Goal: Navigation & Orientation: Find specific page/section

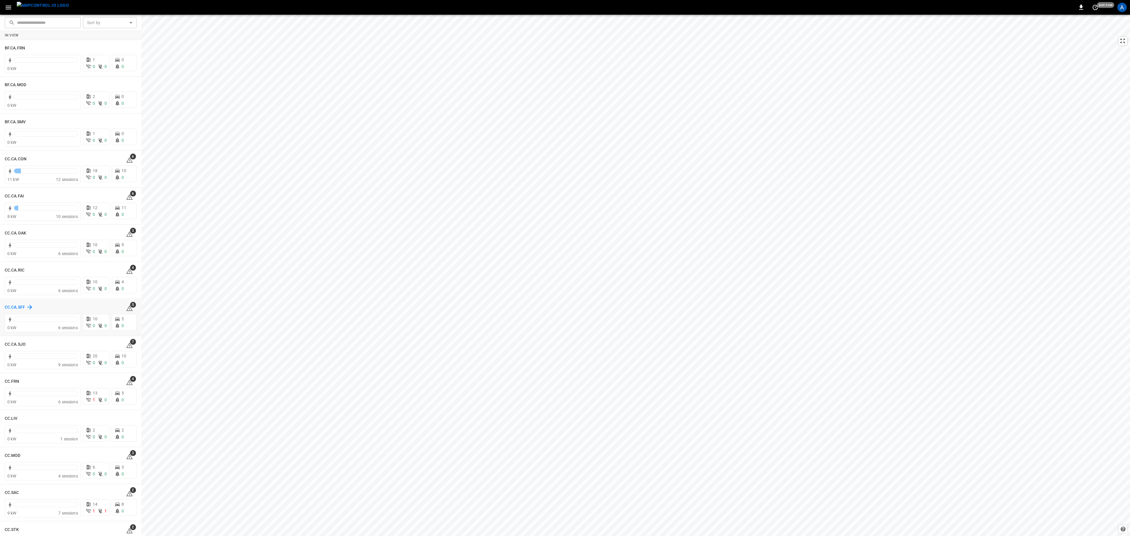
click at [12, 308] on h6 "CC.CA.SFF" at bounding box center [15, 307] width 20 height 6
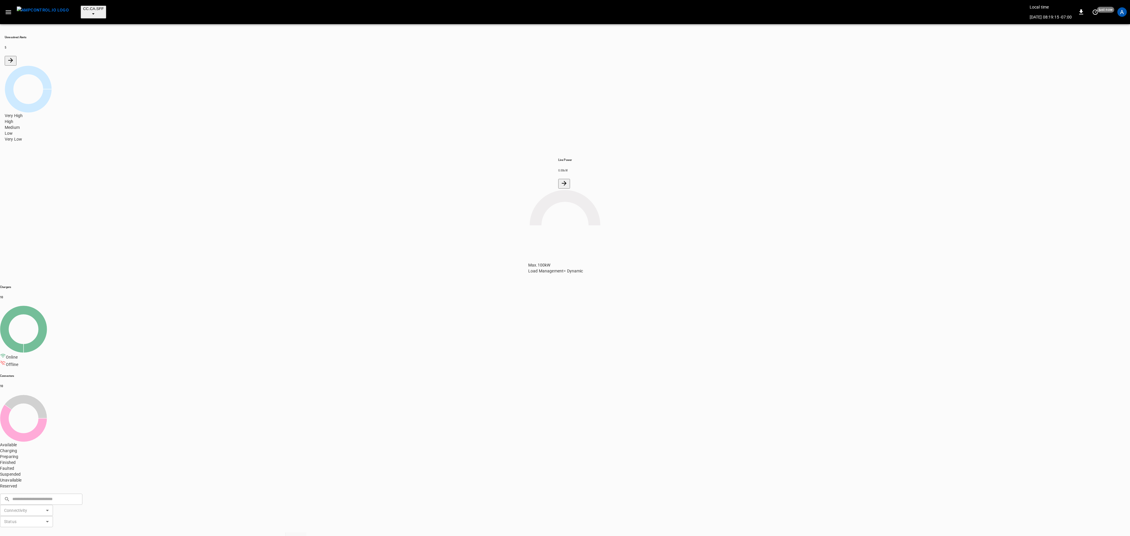
drag, startPoint x: 68, startPoint y: 254, endPoint x: 451, endPoint y: 11, distance: 453.4
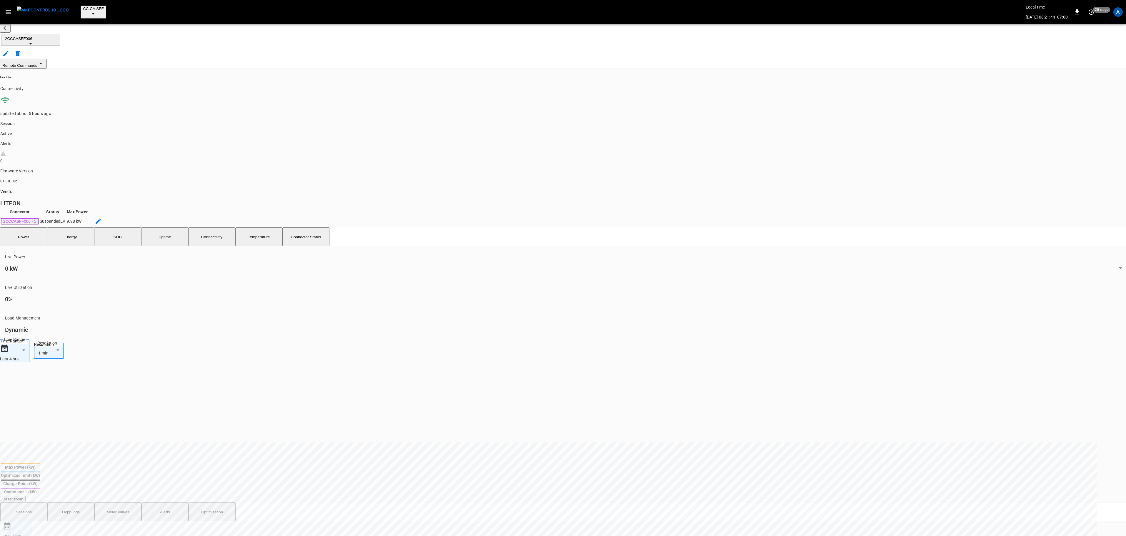
click at [172, 503] on button "Alerts" at bounding box center [165, 512] width 47 height 19
click at [1046, 343] on li "Resolved" at bounding box center [1047, 341] width 53 height 16
type input "**********"
click at [779, 401] on div at bounding box center [565, 268] width 1130 height 536
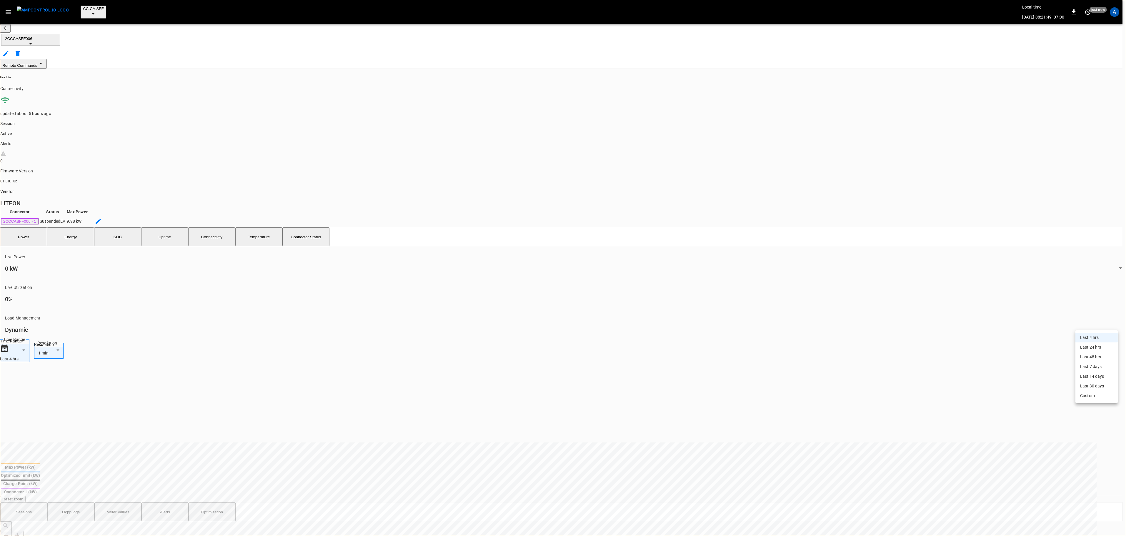
click at [1099, 326] on body "**********" at bounding box center [563, 545] width 1126 height 1091
click at [1099, 349] on li "Last 24 hrs" at bounding box center [1097, 348] width 42 height 10
type input "**********"
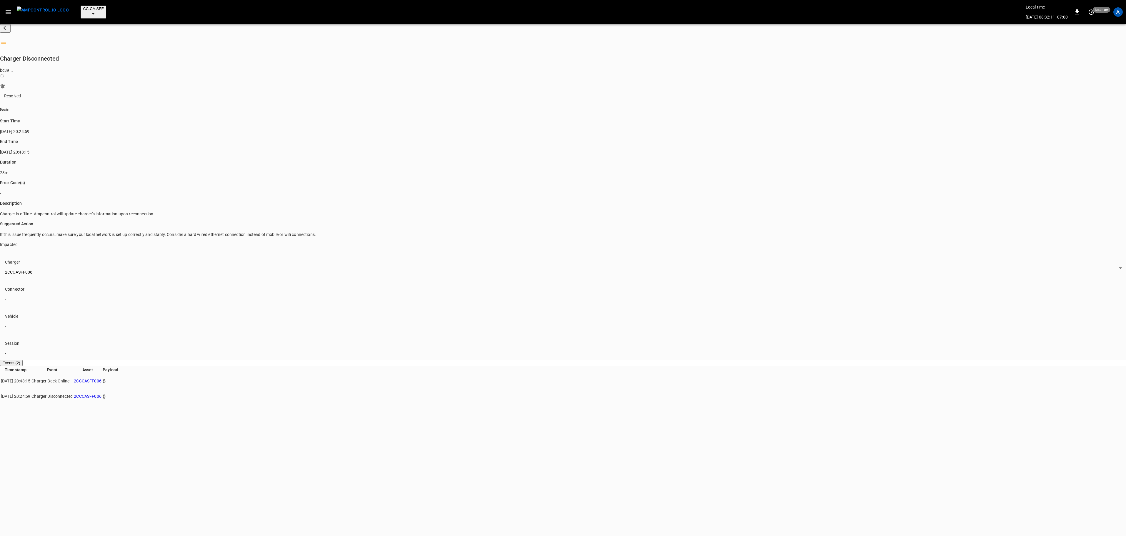
click at [5, 9] on icon "button" at bounding box center [8, 12] width 7 height 7
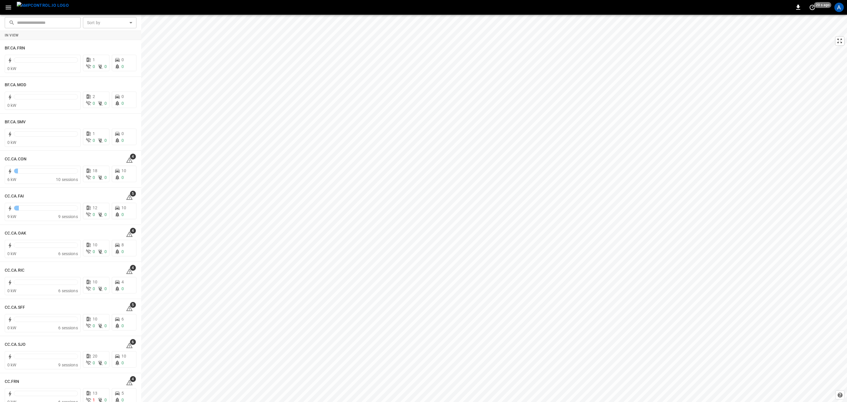
scroll to position [265, 0]
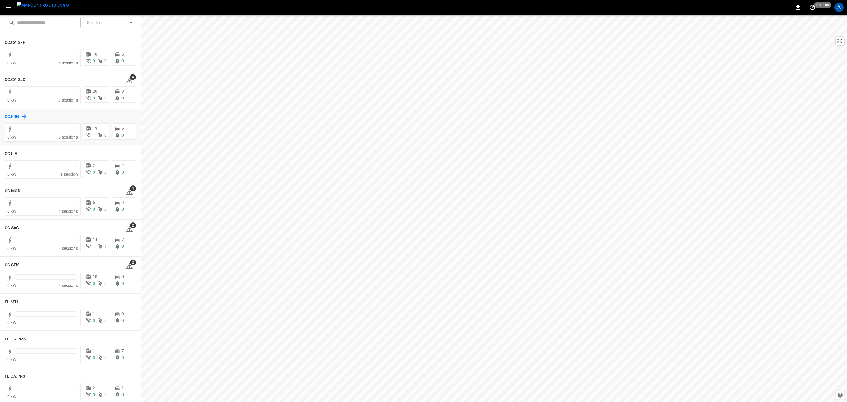
click at [11, 116] on h6 "CC.FRN" at bounding box center [12, 117] width 15 height 6
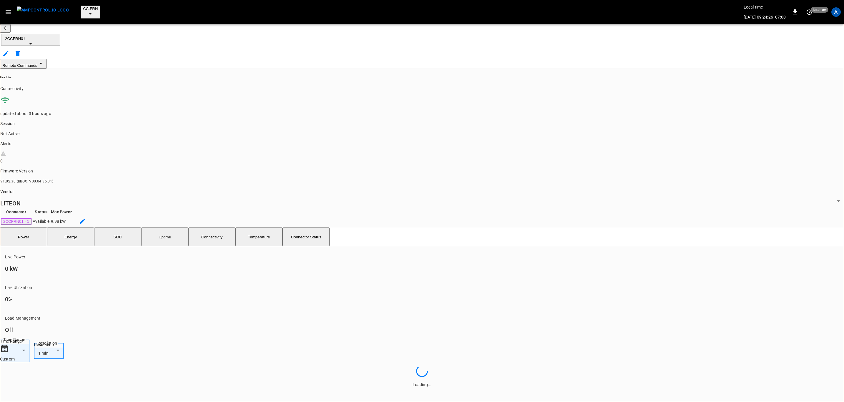
click at [170, 227] on button "Uptime" at bounding box center [164, 236] width 47 height 19
click at [53, 36] on span "2CCFRN01" at bounding box center [30, 38] width 51 height 4
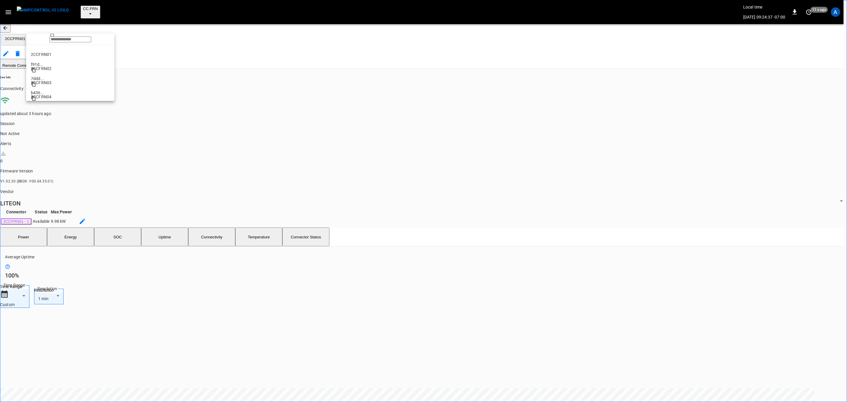
click at [52, 63] on li "2CCFRN02 7ddd ..." at bounding box center [70, 66] width 88 height 14
click at [47, 34] on button "2CCFRN02" at bounding box center [30, 40] width 59 height 12
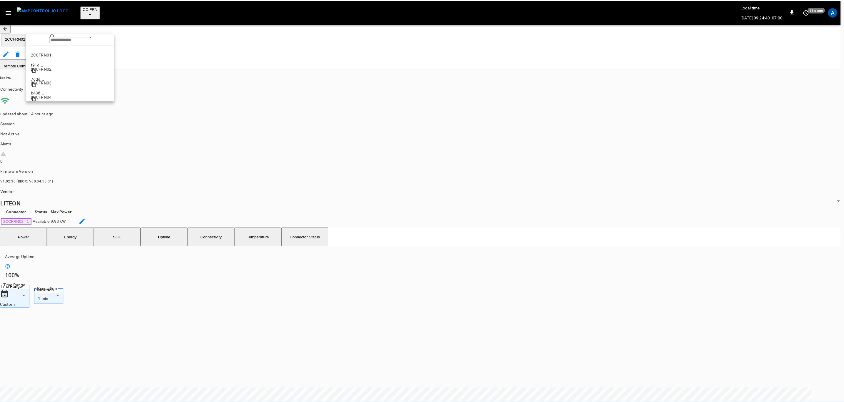
scroll to position [10, 0]
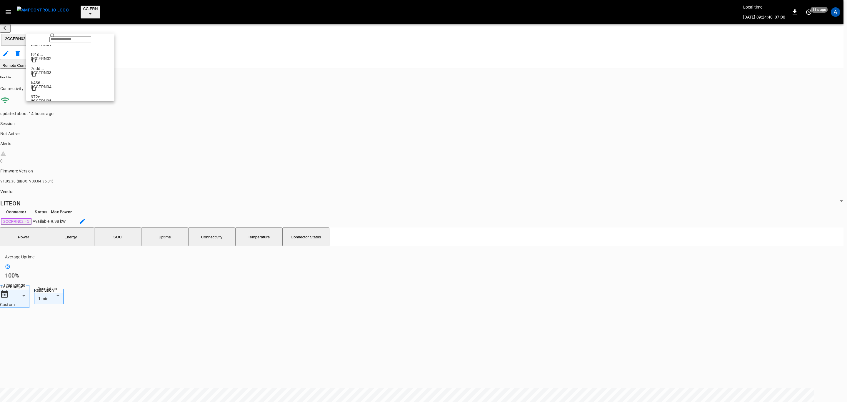
click at [58, 72] on li "2CCFRN03 b436 ..." at bounding box center [70, 70] width 88 height 14
click at [51, 36] on span "2CCFRN03" at bounding box center [30, 38] width 51 height 4
click at [8, 8] on div at bounding box center [423, 201] width 847 height 402
click at [9, 9] on icon "button" at bounding box center [8, 12] width 7 height 7
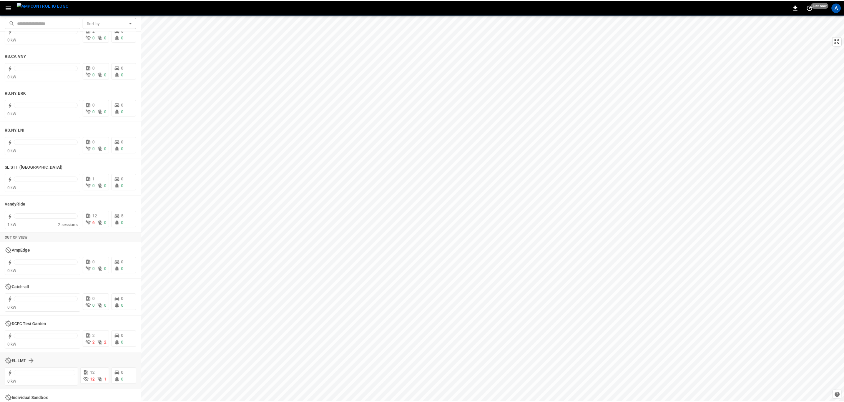
scroll to position [1041, 0]
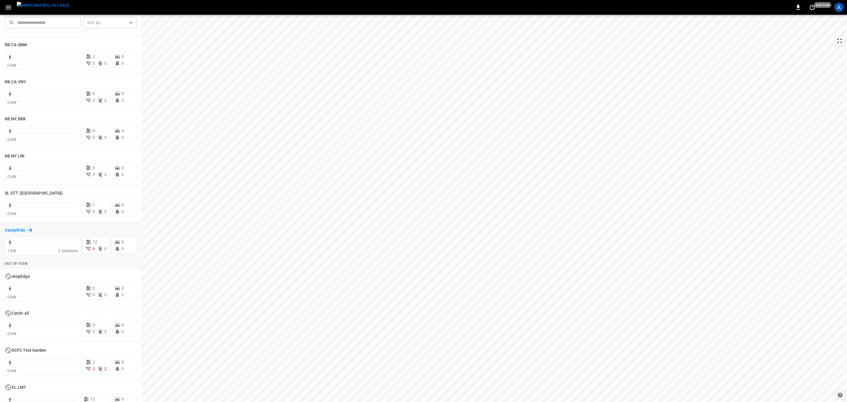
click at [17, 230] on h6 "VandyRide" at bounding box center [15, 230] width 21 height 6
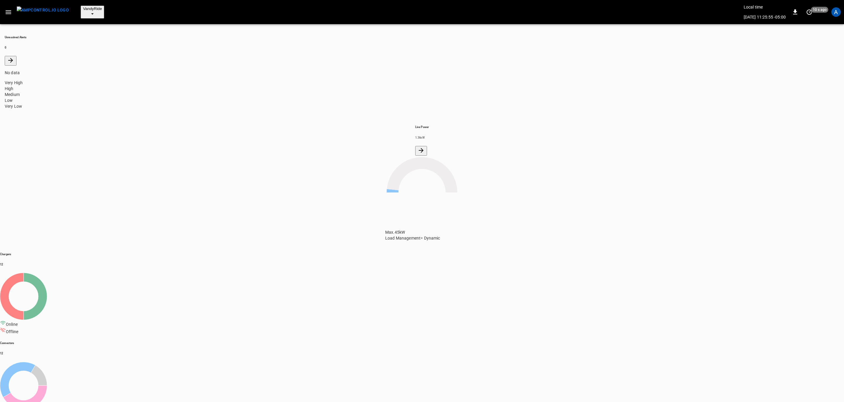
click at [12, 7] on button "button" at bounding box center [8, 12] width 12 height 11
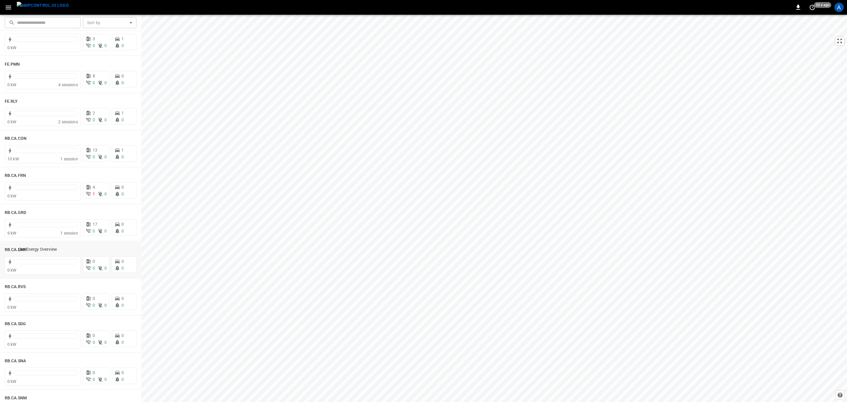
scroll to position [644, 0]
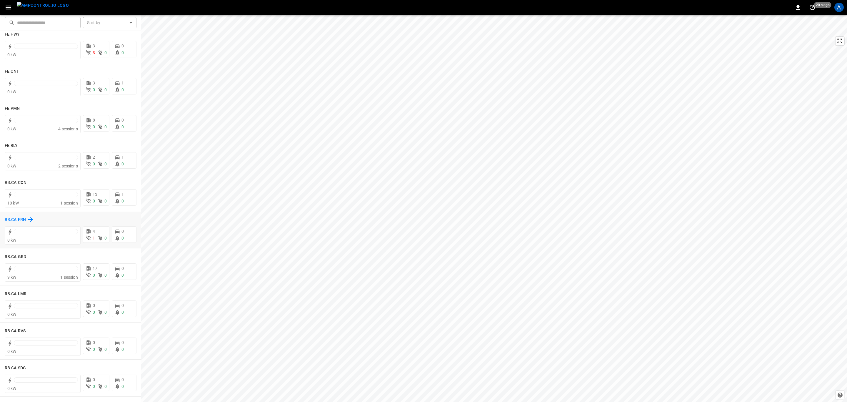
click at [16, 218] on h6 "RB.CA.FRN" at bounding box center [15, 220] width 21 height 6
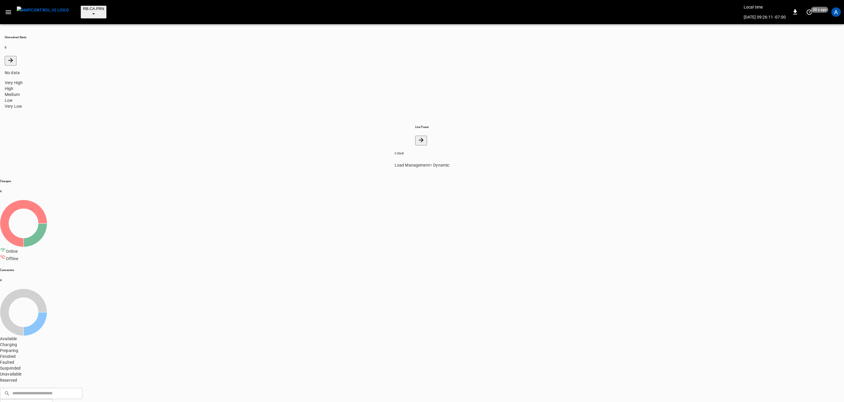
click at [7, 9] on icon "button" at bounding box center [8, 12] width 7 height 7
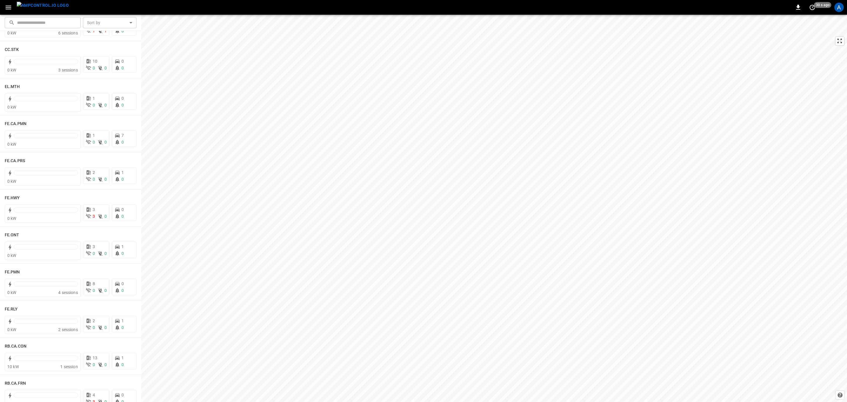
scroll to position [486, 0]
click at [18, 190] on h6 "FE.HWY" at bounding box center [12, 193] width 15 height 6
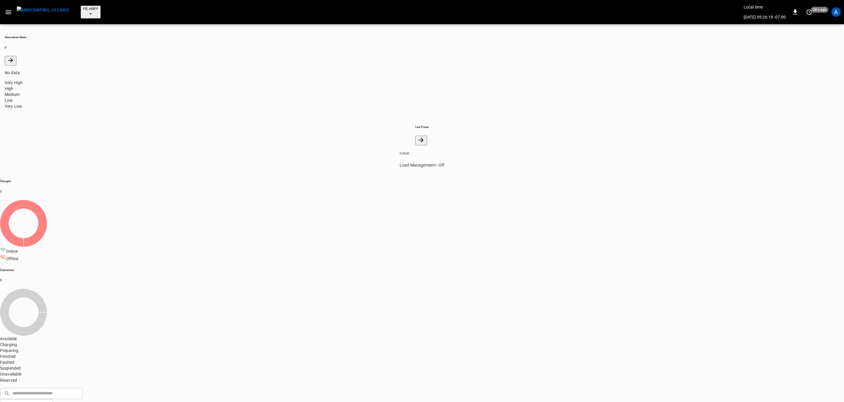
click at [5, 11] on icon "button" at bounding box center [8, 12] width 7 height 7
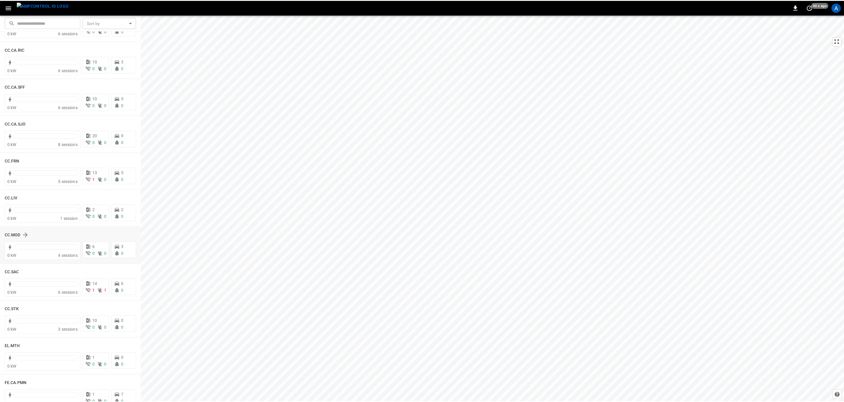
scroll to position [309, 0]
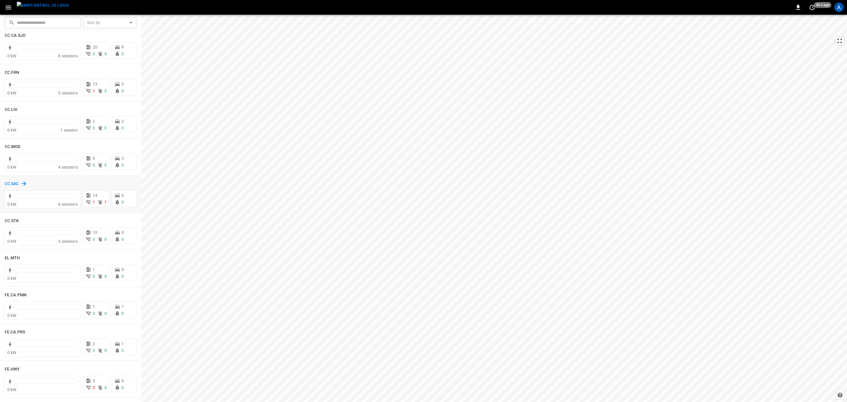
click at [5, 185] on h6 "CC.SAC" at bounding box center [12, 184] width 14 height 6
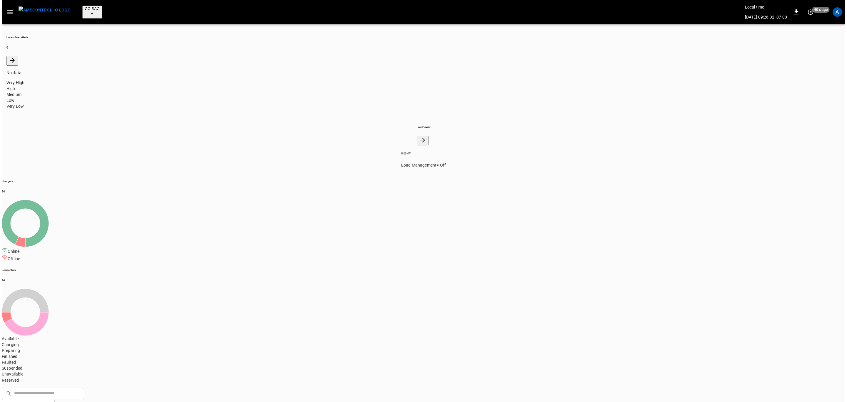
scroll to position [28, 0]
click at [6, 9] on icon "button" at bounding box center [8, 12] width 7 height 7
